Goal: Transaction & Acquisition: Purchase product/service

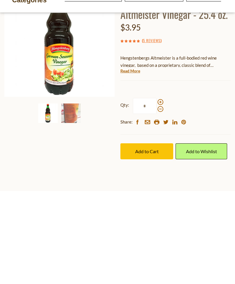
scroll to position [67, 0]
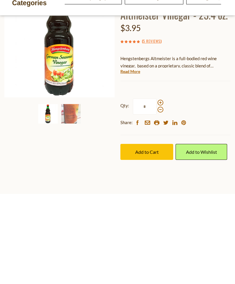
click at [162, 190] on span at bounding box center [161, 193] width 6 height 6
click at [157, 189] on input "*" at bounding box center [145, 197] width 24 height 16
click at [160, 190] on span at bounding box center [161, 193] width 6 height 6
click at [157, 189] on input "*" at bounding box center [145, 197] width 24 height 16
click at [160, 190] on span at bounding box center [161, 193] width 6 height 6
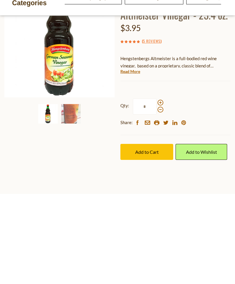
click at [157, 189] on input "*" at bounding box center [145, 197] width 24 height 16
click at [161, 190] on span at bounding box center [161, 193] width 6 height 6
click at [157, 189] on input "*" at bounding box center [145, 197] width 24 height 16
click at [161, 190] on span at bounding box center [161, 193] width 6 height 6
click at [157, 189] on input "*" at bounding box center [145, 197] width 24 height 16
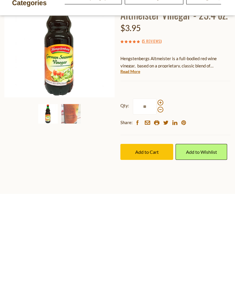
click at [160, 190] on span at bounding box center [161, 193] width 6 height 6
click at [157, 189] on input "**" at bounding box center [145, 197] width 24 height 16
click at [159, 197] on span at bounding box center [161, 200] width 6 height 6
click at [157, 189] on input "**" at bounding box center [145, 197] width 24 height 16
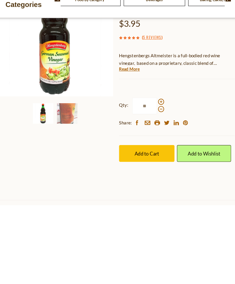
scroll to position [74, 0]
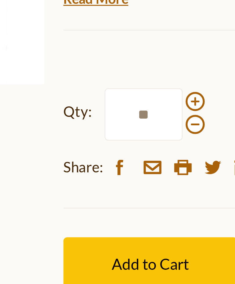
click at [121, 173] on div "Qty: ** Share: facebook email printer twitter linkedin pinterest" at bounding box center [176, 195] width 110 height 45
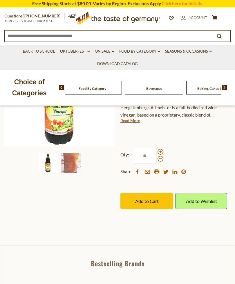
scroll to position [100, 0]
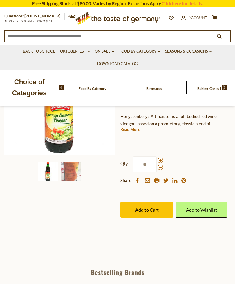
click at [144, 215] on button "Add to Cart" at bounding box center [147, 210] width 53 height 16
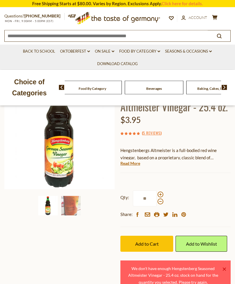
scroll to position [66, 0]
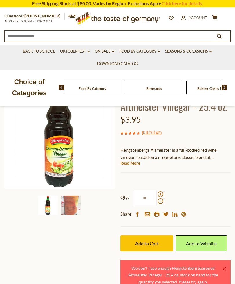
click at [161, 202] on span at bounding box center [161, 201] width 6 height 6
click at [157, 202] on input "**" at bounding box center [145, 198] width 24 height 16
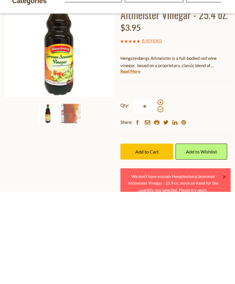
click at [153, 236] on button "Add to Cart" at bounding box center [147, 244] width 53 height 16
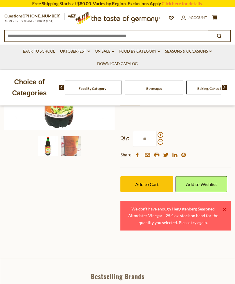
scroll to position [125, 0]
click at [160, 142] on span at bounding box center [161, 142] width 6 height 6
click at [157, 142] on input "**" at bounding box center [145, 139] width 24 height 16
click at [153, 181] on span "Add to Cart" at bounding box center [147, 184] width 24 height 6
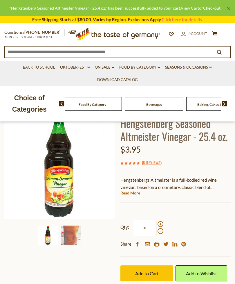
scroll to position [35, 0]
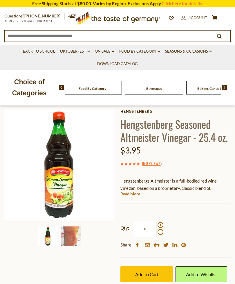
click at [148, 276] on button "Add to Cart" at bounding box center [147, 274] width 53 height 16
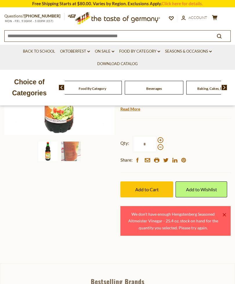
scroll to position [119, 0]
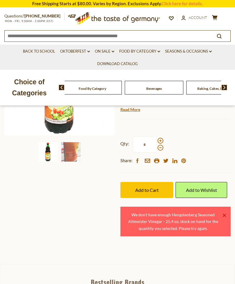
click at [160, 149] on span at bounding box center [161, 148] width 6 height 6
click at [157, 149] on input "*" at bounding box center [145, 145] width 24 height 16
click at [156, 192] on button "Add to Cart" at bounding box center [147, 190] width 53 height 16
click at [161, 146] on span at bounding box center [161, 148] width 6 height 6
click at [157, 146] on input "*" at bounding box center [145, 145] width 24 height 16
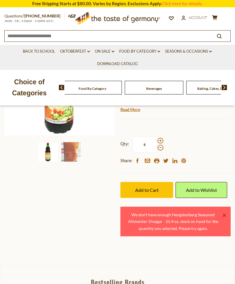
click at [155, 190] on span "Add to Cart" at bounding box center [147, 190] width 24 height 6
click at [162, 147] on span at bounding box center [161, 148] width 6 height 6
click at [157, 147] on input "*" at bounding box center [145, 145] width 24 height 16
click at [151, 193] on button "Add to Cart" at bounding box center [147, 190] width 53 height 16
click at [160, 147] on span at bounding box center [161, 148] width 6 height 6
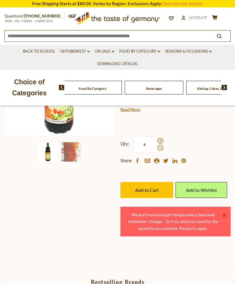
click at [157, 147] on input "*" at bounding box center [145, 145] width 24 height 16
type input "*"
click at [156, 193] on button "Add to Cart" at bounding box center [147, 190] width 53 height 16
click at [93, 222] on div "Home Food By Category Salad Dressings & Dips Hengstenberg Seasoned Altmeister V…" at bounding box center [117, 120] width 235 height 242
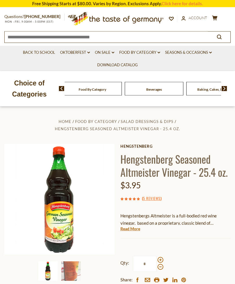
scroll to position [0, 0]
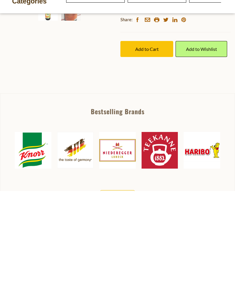
click at [153, 139] on span "Add to Cart" at bounding box center [147, 142] width 24 height 6
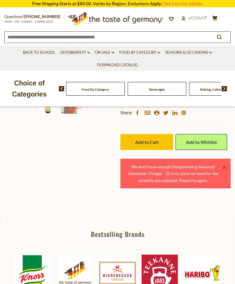
click at [94, 181] on div "Home Food By Category Salad Dressings & Dips Hengstenberg Seasoned Altmeister V…" at bounding box center [117, 72] width 235 height 242
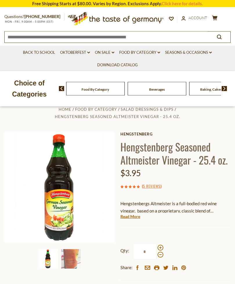
scroll to position [0, 0]
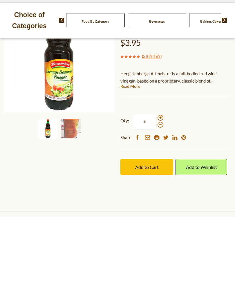
click at [147, 232] on span "Add to Cart" at bounding box center [147, 235] width 24 height 6
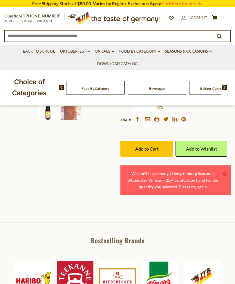
scroll to position [161, 0]
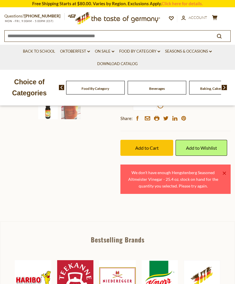
click at [203, 144] on link "Add to Wishlist" at bounding box center [201, 148] width 51 height 16
